Goal: Task Accomplishment & Management: Manage account settings

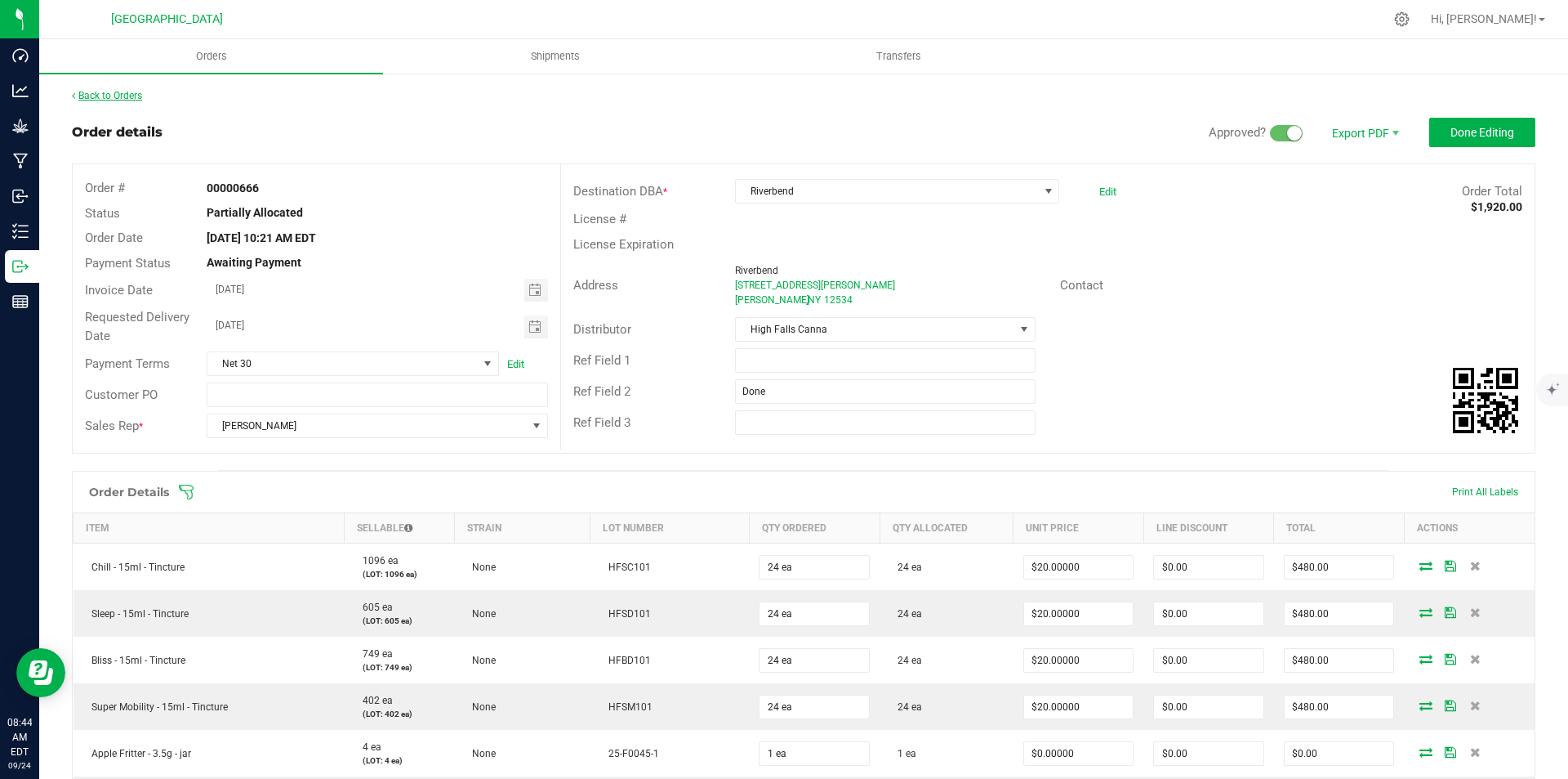
click at [128, 97] on link "Back to Orders" at bounding box center [107, 95] width 70 height 12
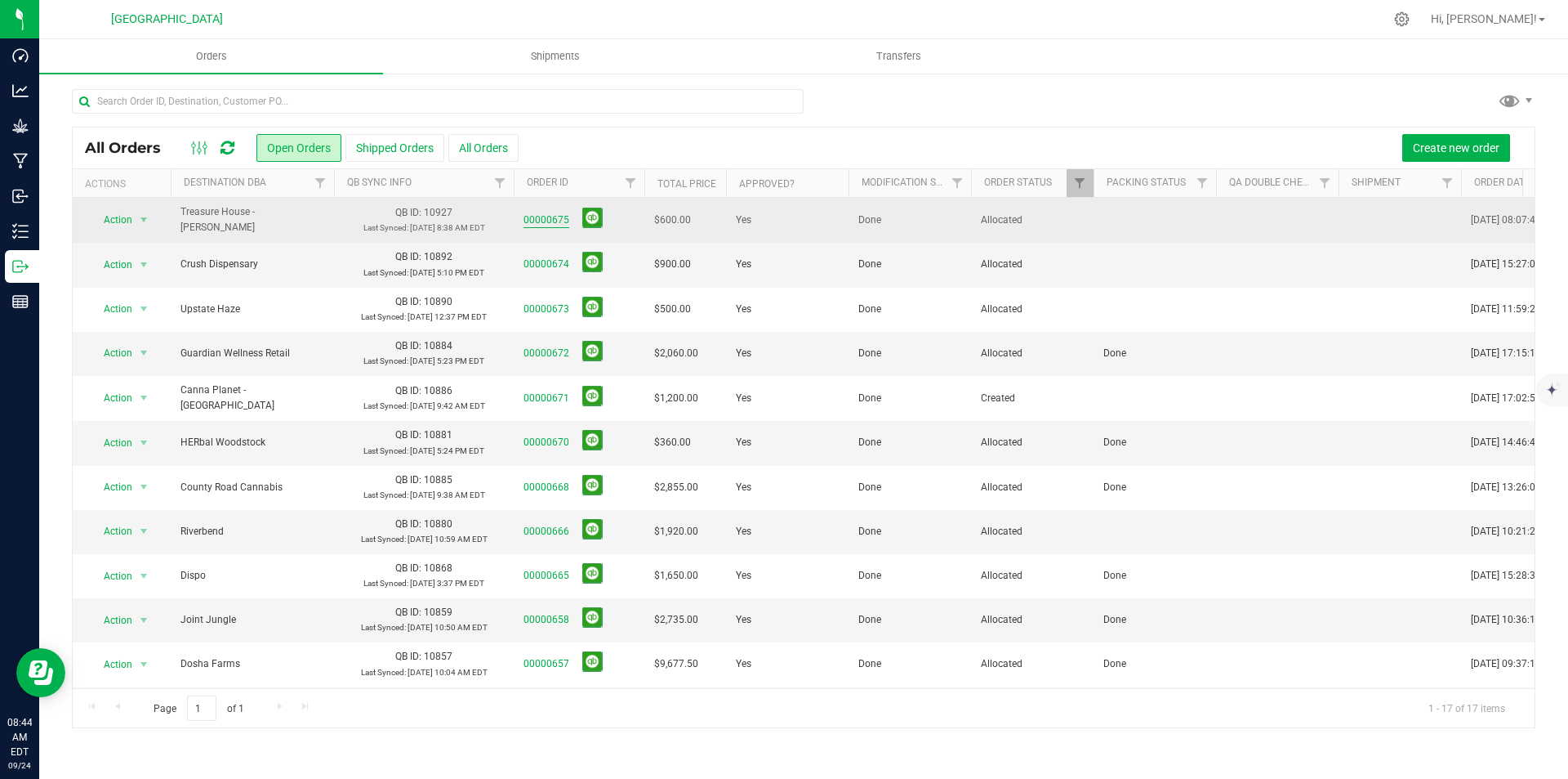
click at [559, 214] on link "00000675" at bounding box center [546, 220] width 46 height 16
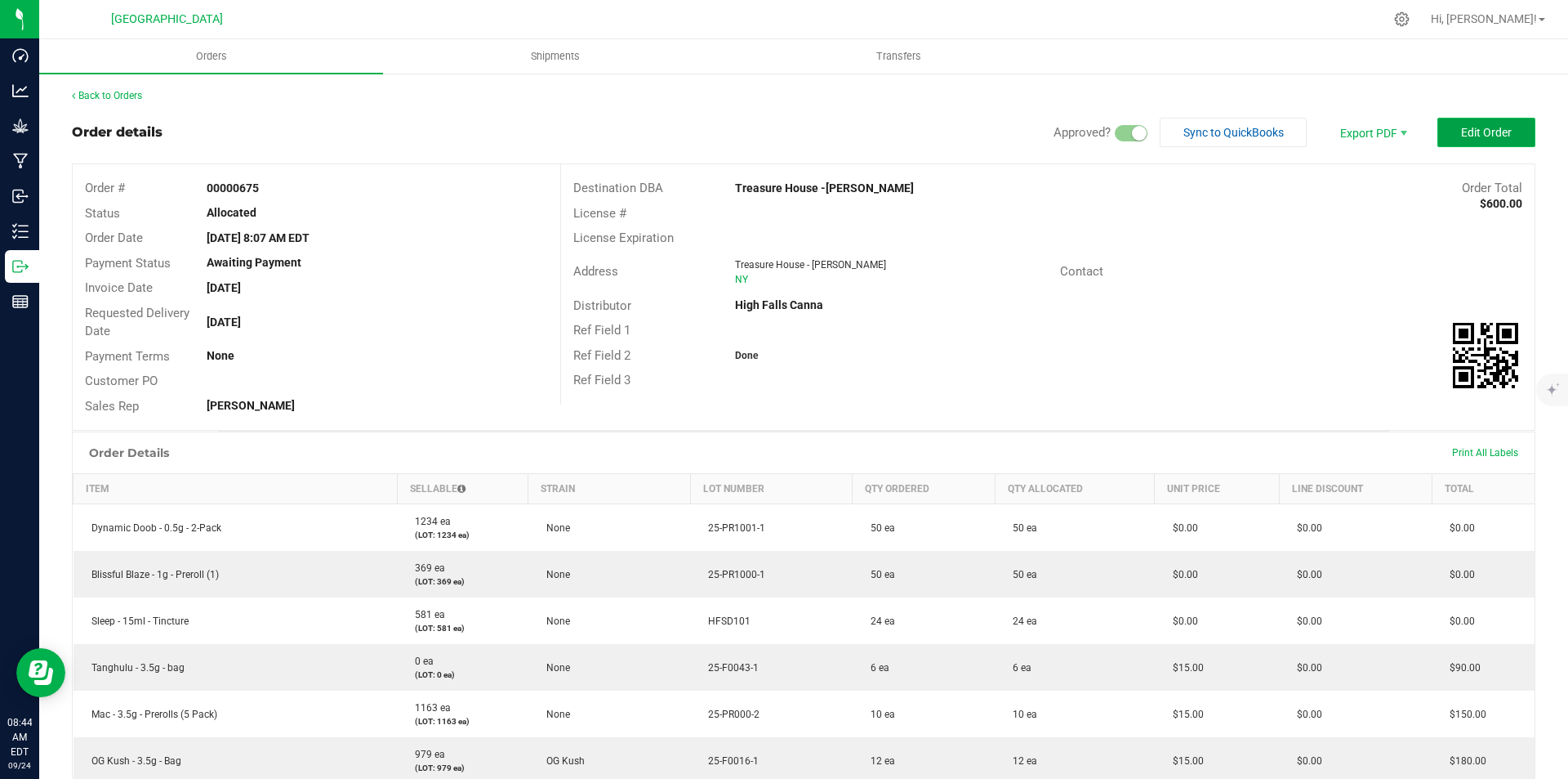
click at [1479, 138] on span "Edit Order" at bounding box center [1486, 132] width 50 height 13
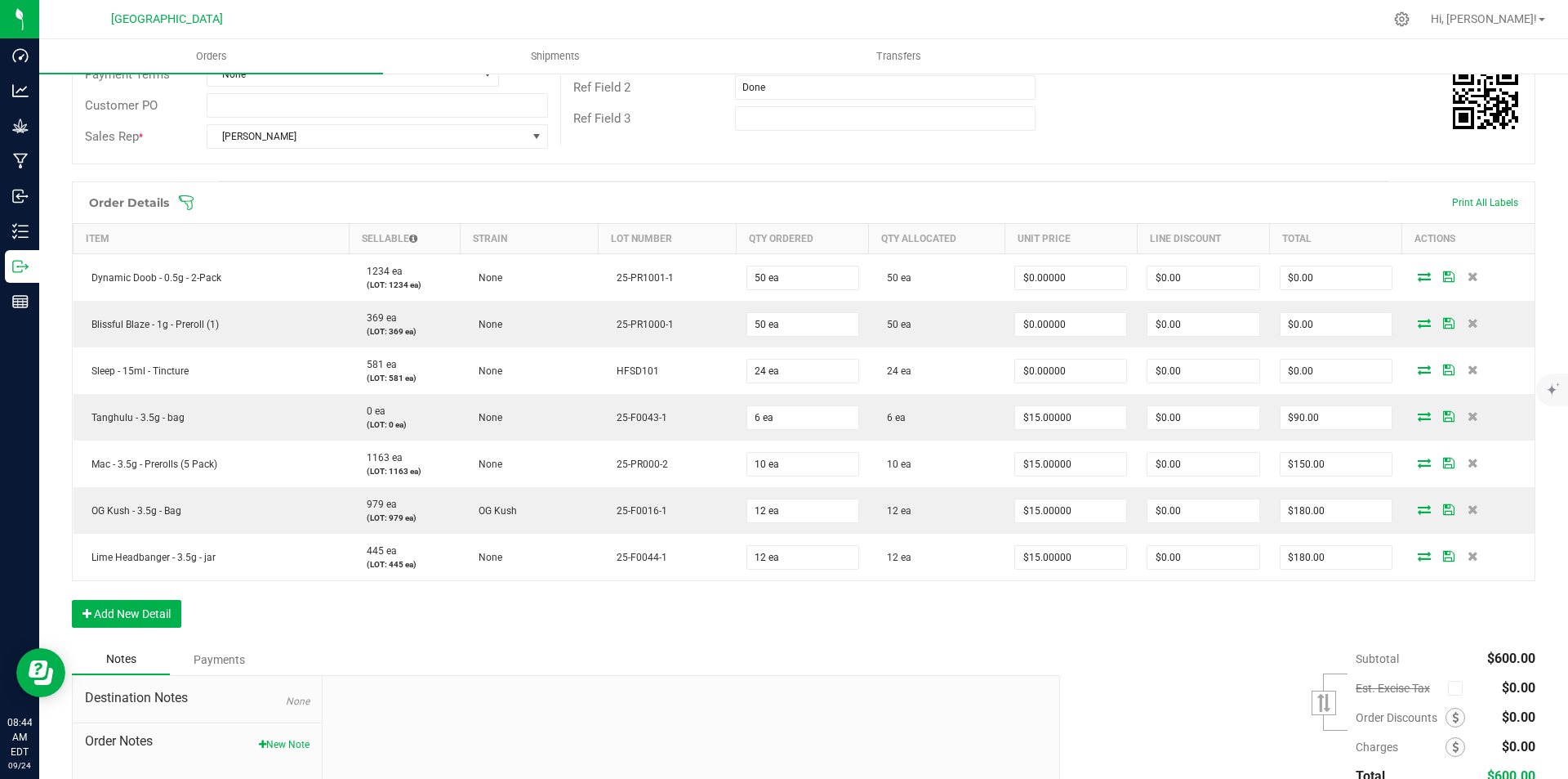
scroll to position [327, 0]
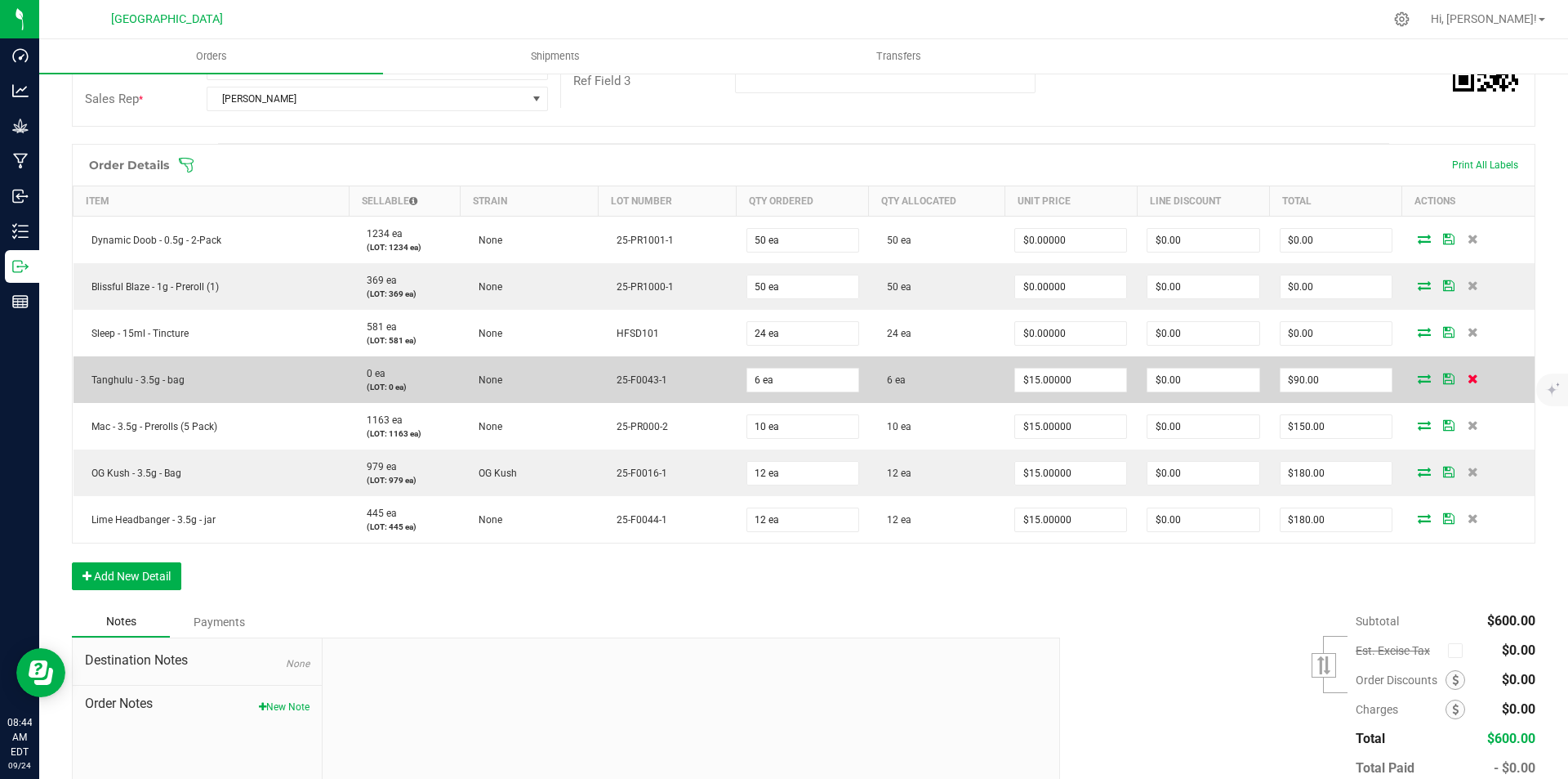
click at [1468, 376] on icon at bounding box center [1473, 379] width 11 height 10
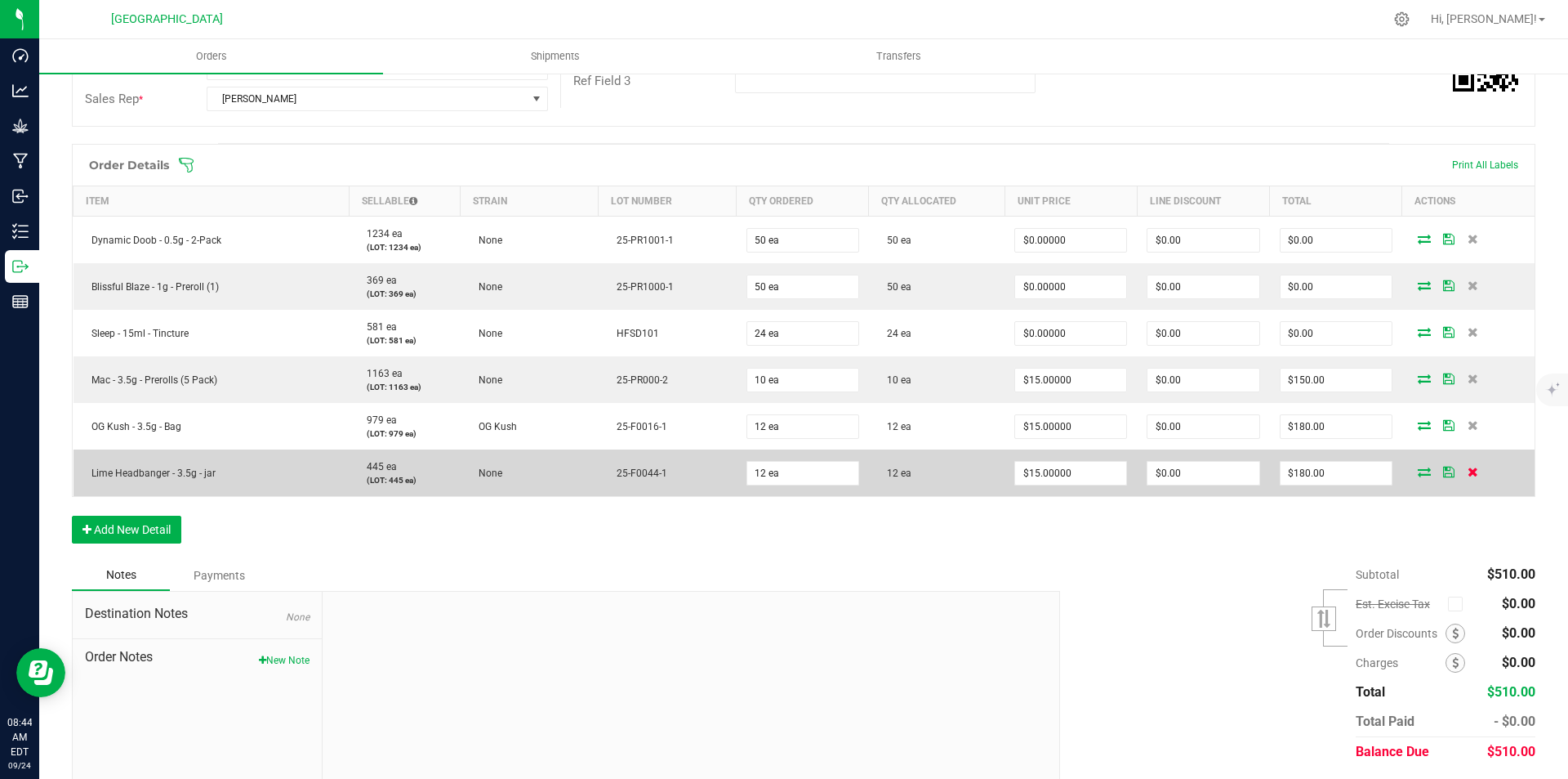
click at [1468, 472] on icon at bounding box center [1473, 472] width 11 height 10
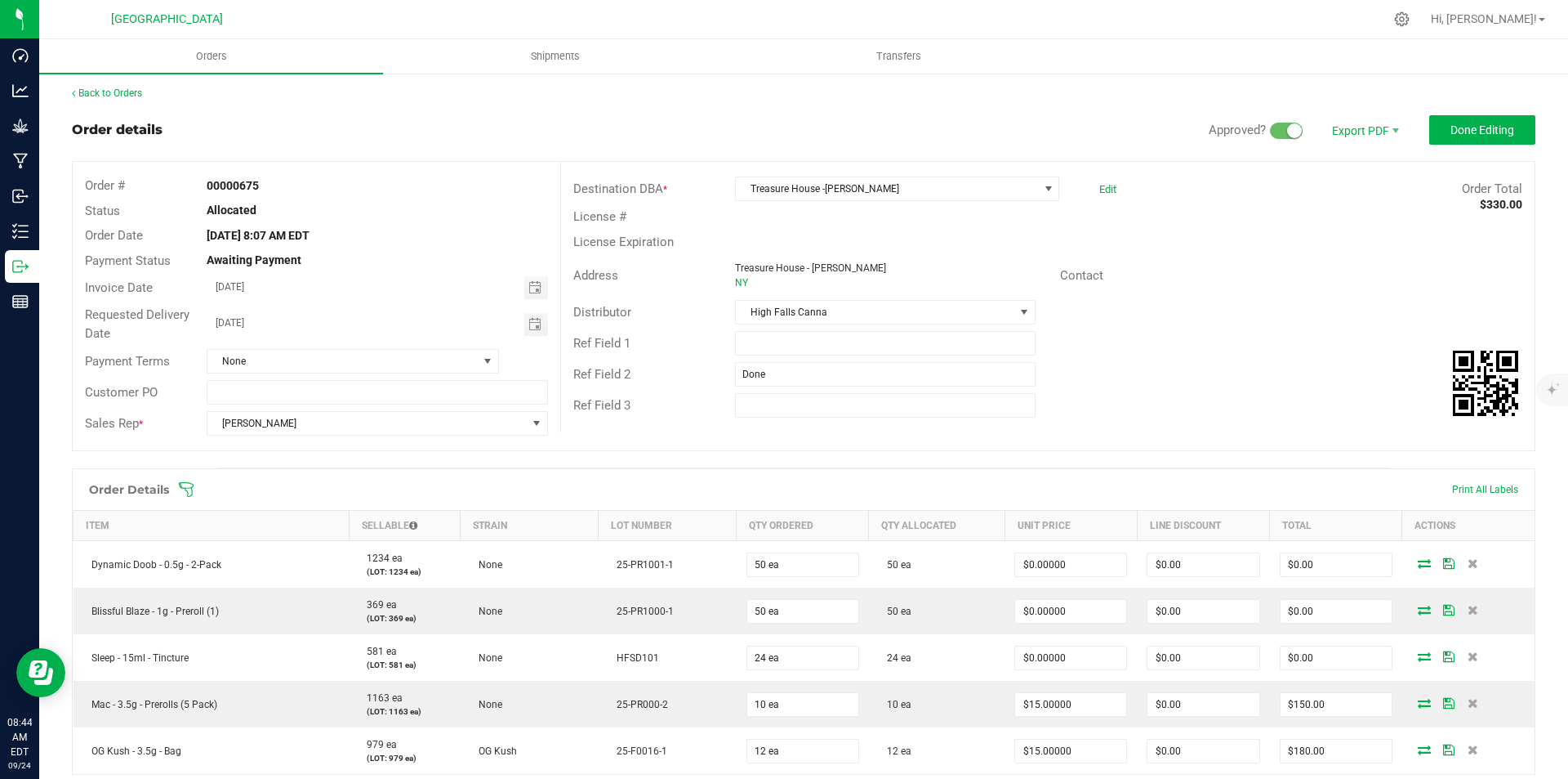
scroll to position [0, 0]
click at [1469, 118] on button "Done Editing" at bounding box center [1482, 132] width 106 height 29
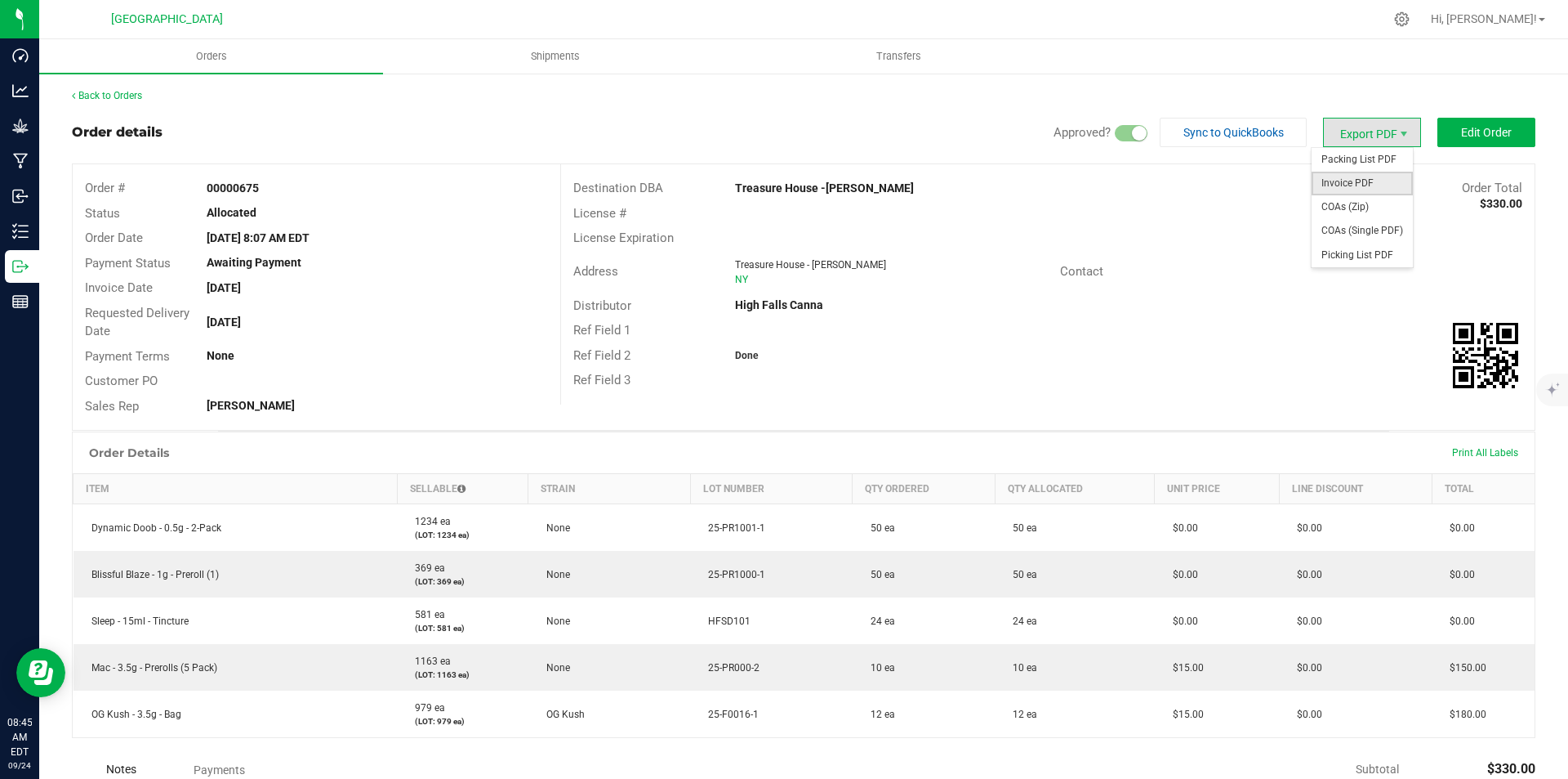
click at [1368, 180] on span "Invoice PDF" at bounding box center [1362, 183] width 101 height 23
